Goal: Task Accomplishment & Management: Use online tool/utility

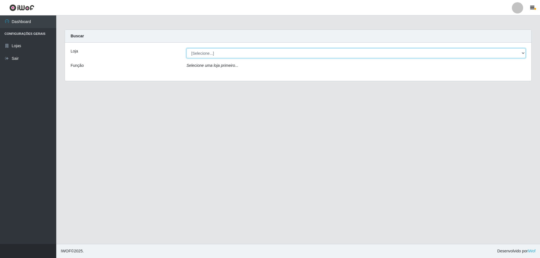
click at [205, 55] on select "[Selecione...] SuperShow Bis - Avenida 6 SuperShow [GEOGRAPHIC_DATA]" at bounding box center [355, 53] width 339 height 10
select select "60"
click at [186, 48] on select "[Selecione...] SuperShow Bis - Avenida 6 SuperShow [GEOGRAPHIC_DATA]" at bounding box center [355, 53] width 339 height 10
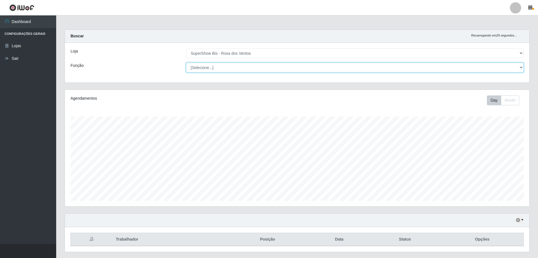
click at [208, 69] on select "[Selecione...] ASG ASG + ASG ++ Auxiliar de Cozinha Balconista de Açougue Balco…" at bounding box center [355, 68] width 338 height 10
select select "1"
click at [186, 63] on select "[Selecione...] ASG ASG + ASG ++ Auxiliar de Cozinha Balconista de Açougue Balco…" at bounding box center [355, 68] width 338 height 10
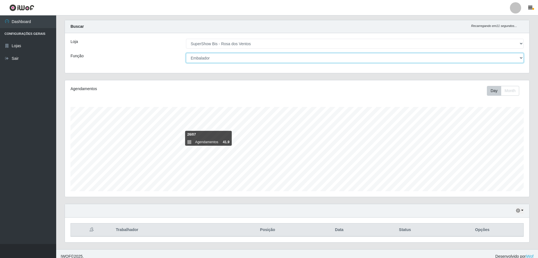
scroll to position [15, 0]
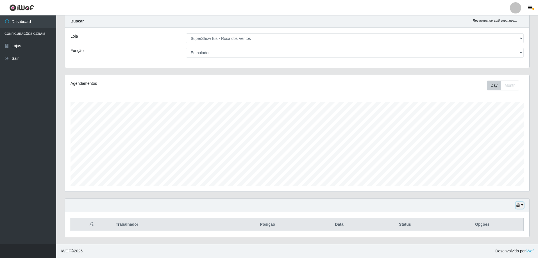
click at [521, 206] on button "button" at bounding box center [520, 205] width 8 height 6
click at [506, 176] on button "3 dias" at bounding box center [501, 173] width 44 height 12
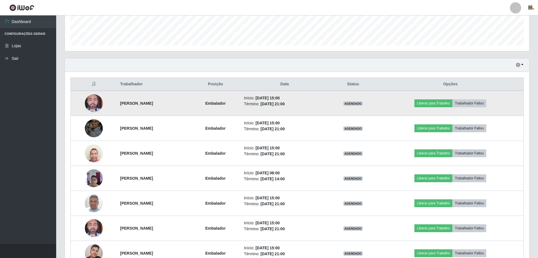
scroll to position [184, 0]
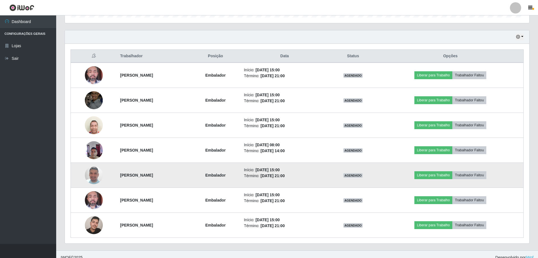
click at [88, 175] on img at bounding box center [94, 175] width 18 height 32
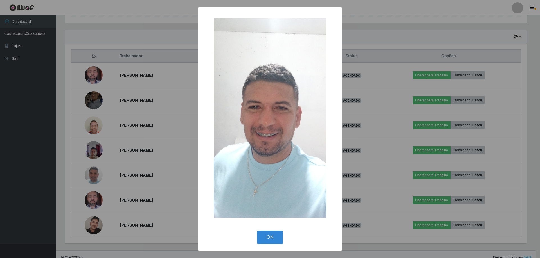
click at [131, 162] on div "× OK Cancel" at bounding box center [270, 129] width 540 height 258
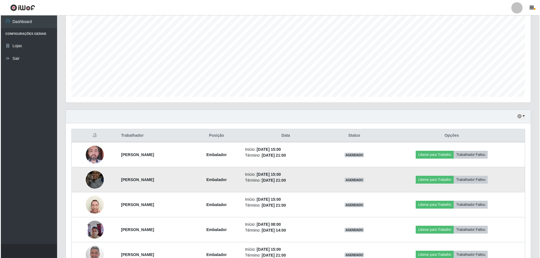
scroll to position [162, 0]
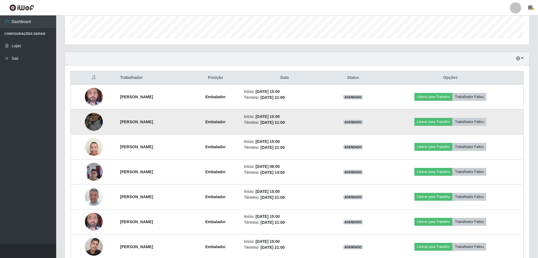
click at [89, 122] on img at bounding box center [94, 122] width 18 height 24
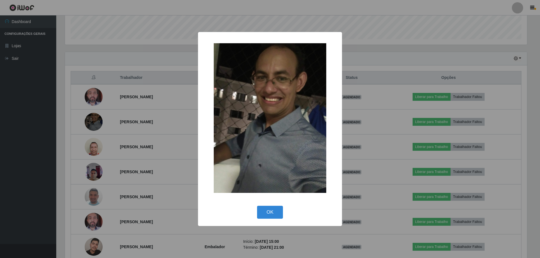
click at [139, 125] on div "× OK Cancel" at bounding box center [270, 129] width 540 height 258
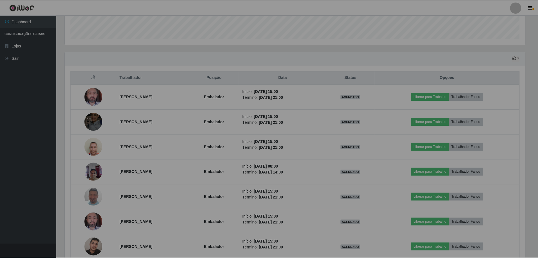
scroll to position [117, 465]
